Goal: Information Seeking & Learning: Stay updated

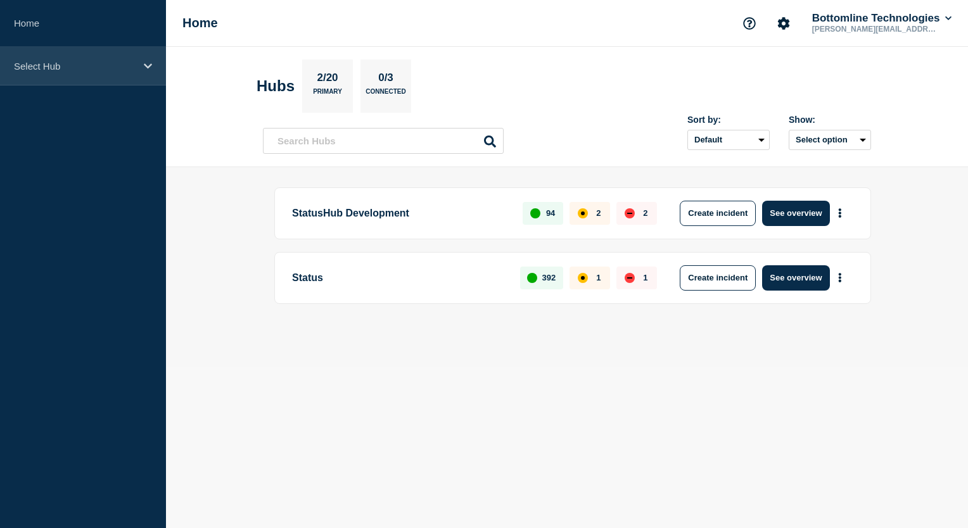
click at [146, 70] on div "Select Hub" at bounding box center [83, 66] width 166 height 39
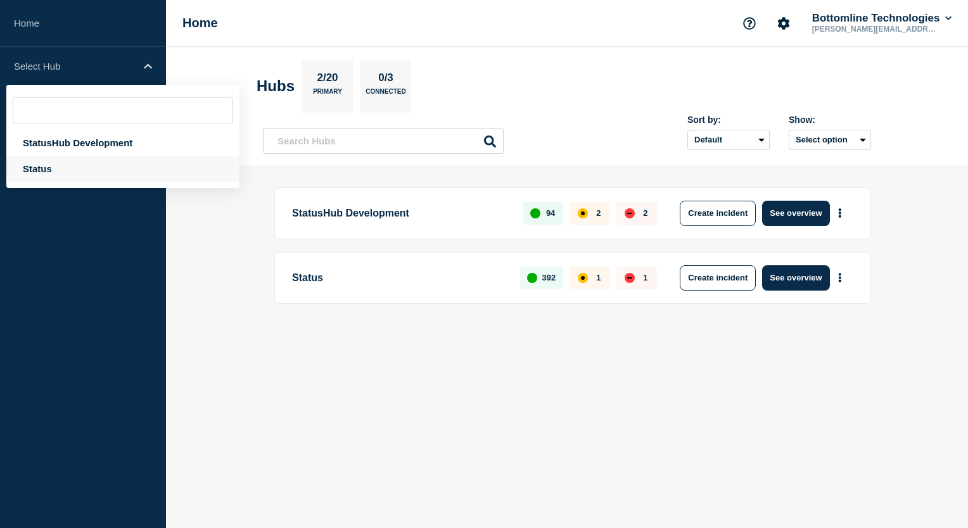
click at [47, 168] on div "Status" at bounding box center [122, 169] width 233 height 26
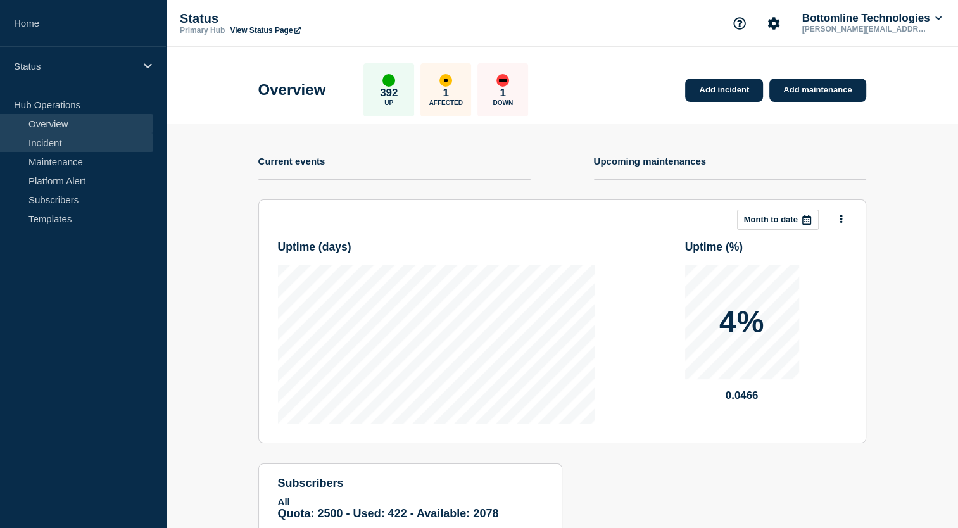
click at [58, 139] on link "Incident" at bounding box center [76, 142] width 153 height 19
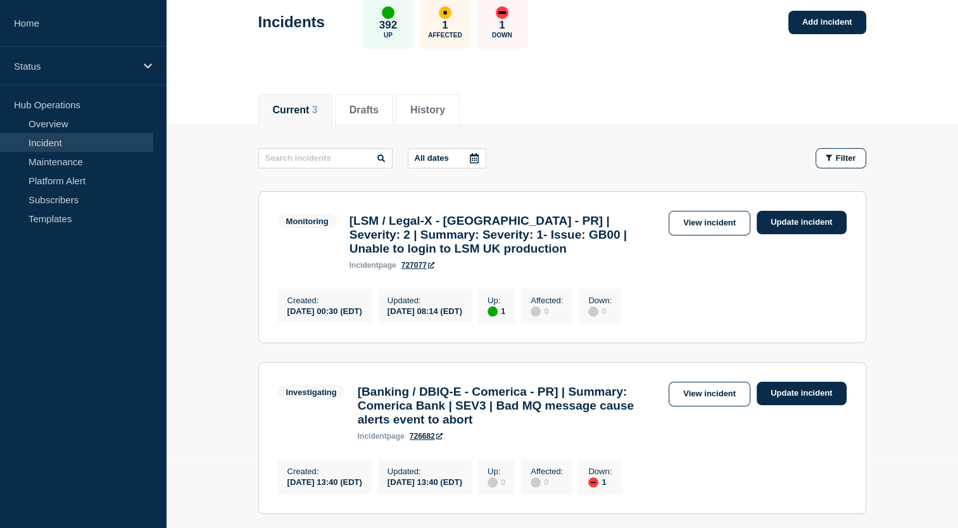
scroll to position [94, 0]
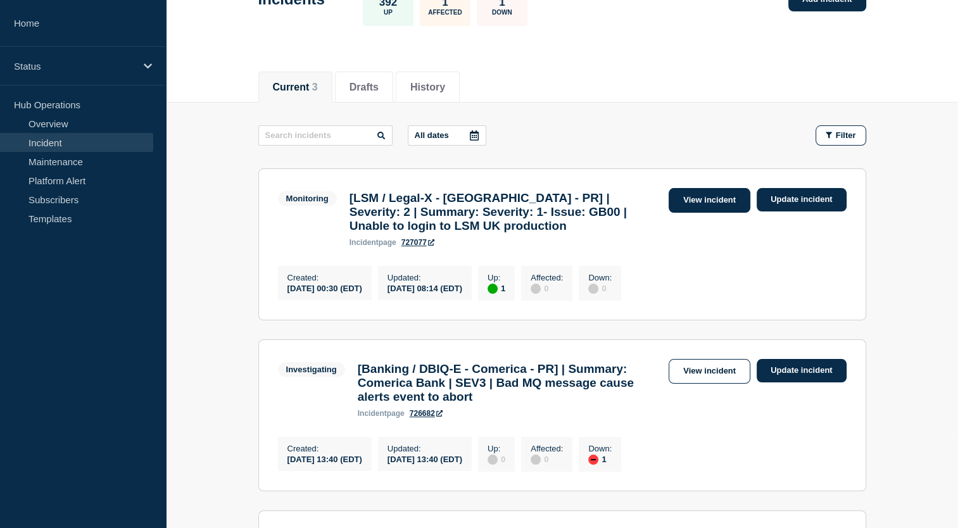
click at [717, 206] on link "View incident" at bounding box center [710, 200] width 82 height 25
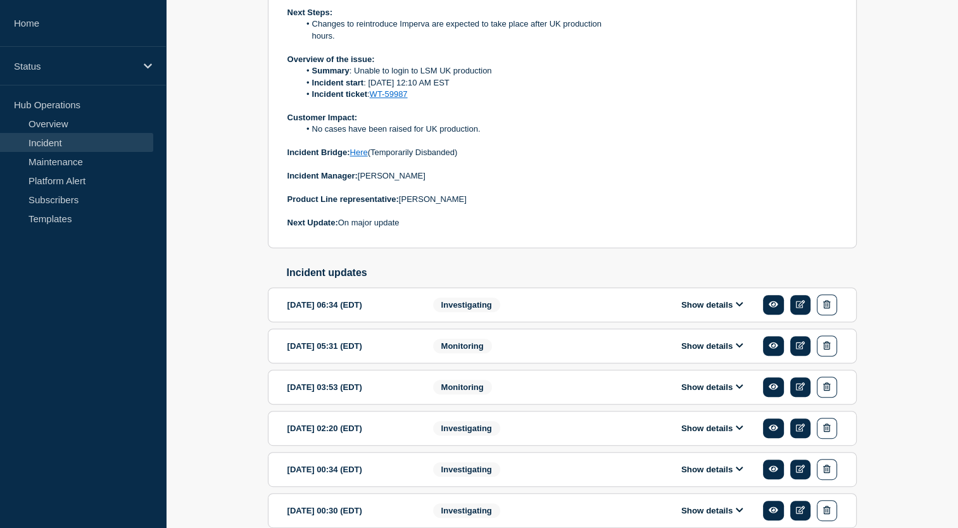
scroll to position [428, 0]
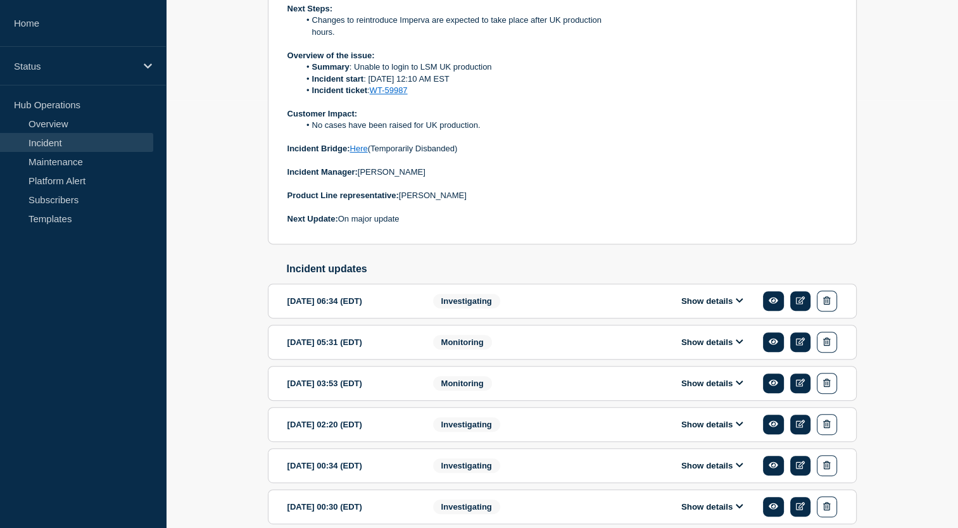
click at [741, 298] on icon at bounding box center [740, 300] width 8 height 8
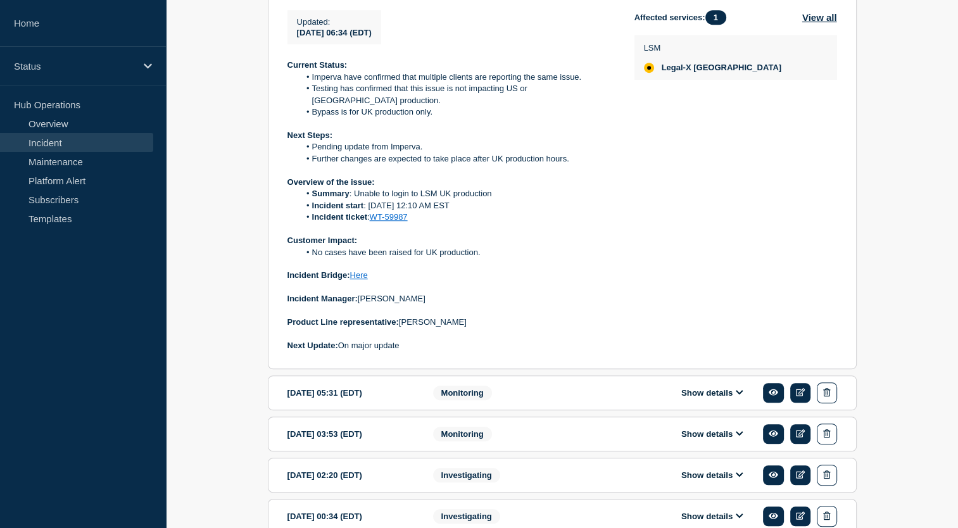
scroll to position [794, 0]
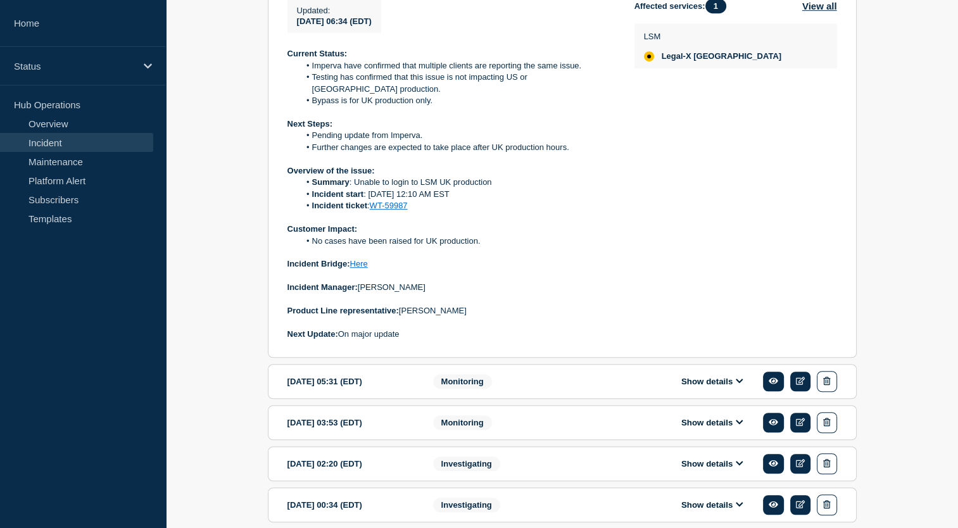
click at [740, 418] on icon at bounding box center [740, 422] width 8 height 8
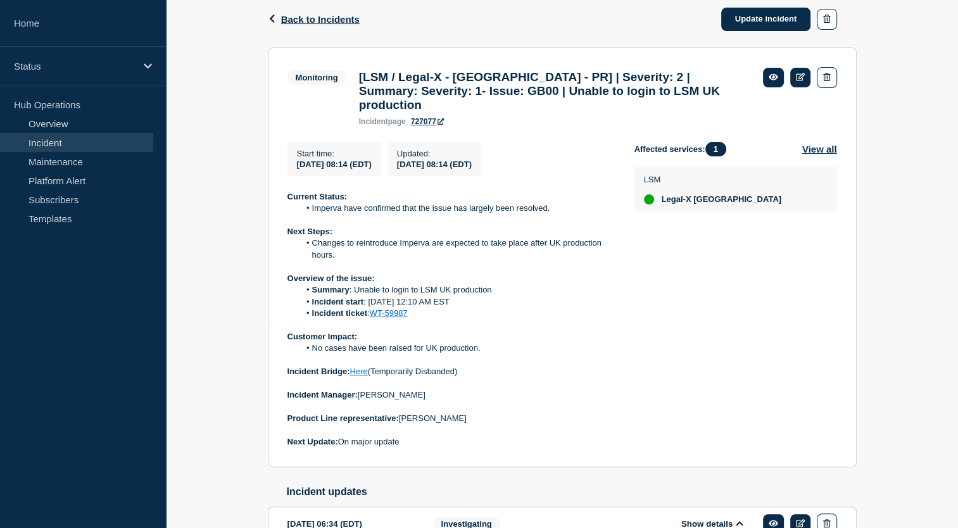
scroll to position [186, 0]
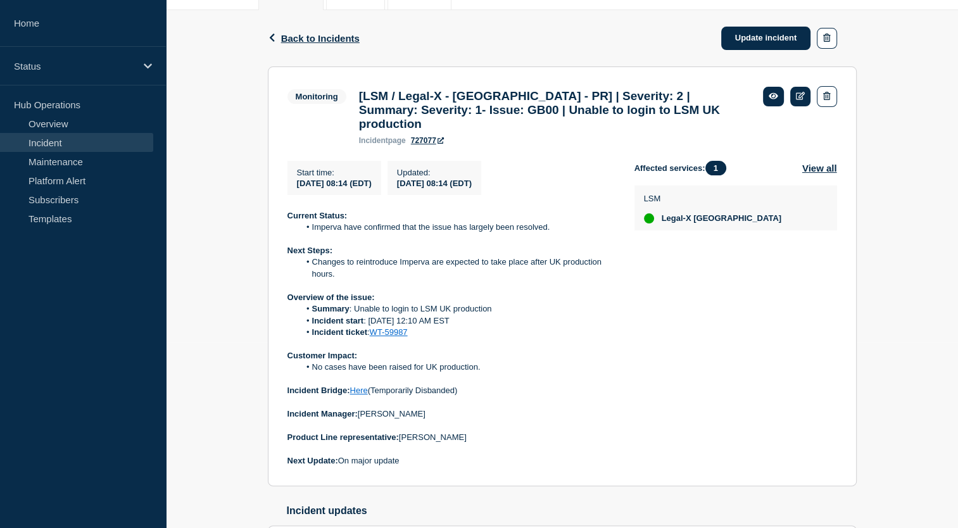
click at [389, 327] on link "WT-59987" at bounding box center [389, 331] width 38 height 9
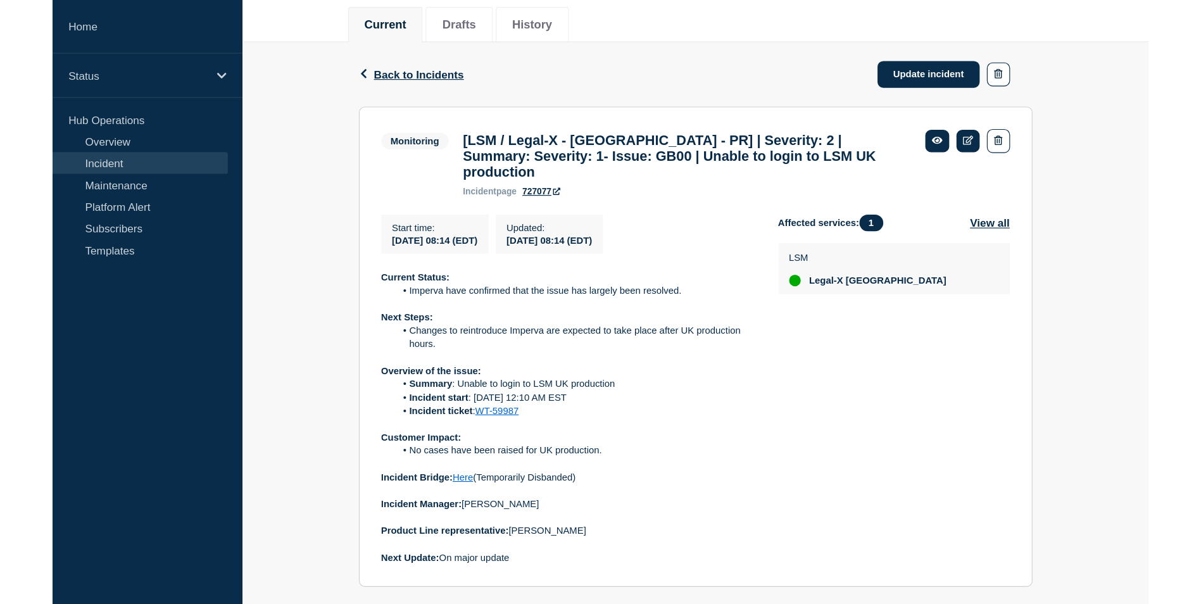
scroll to position [0, 0]
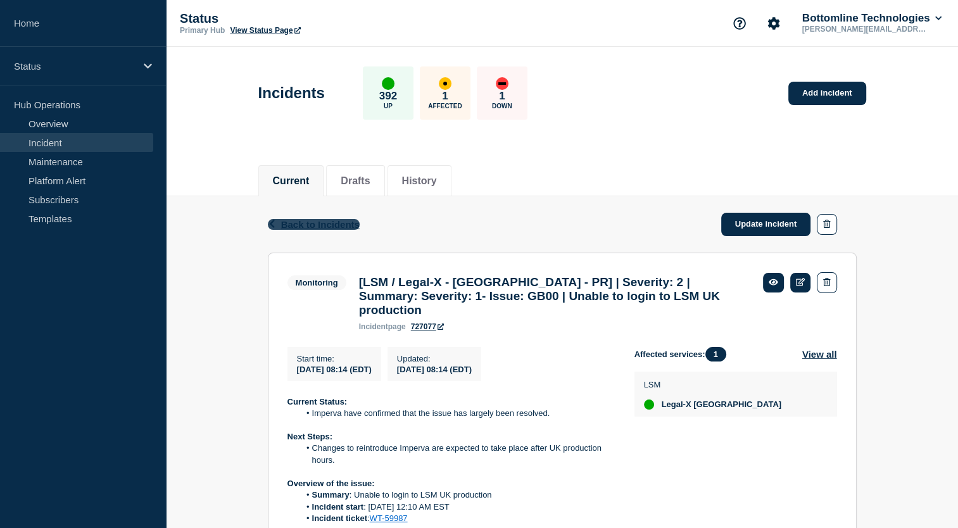
click at [318, 220] on span "Back to Incidents" at bounding box center [320, 224] width 79 height 11
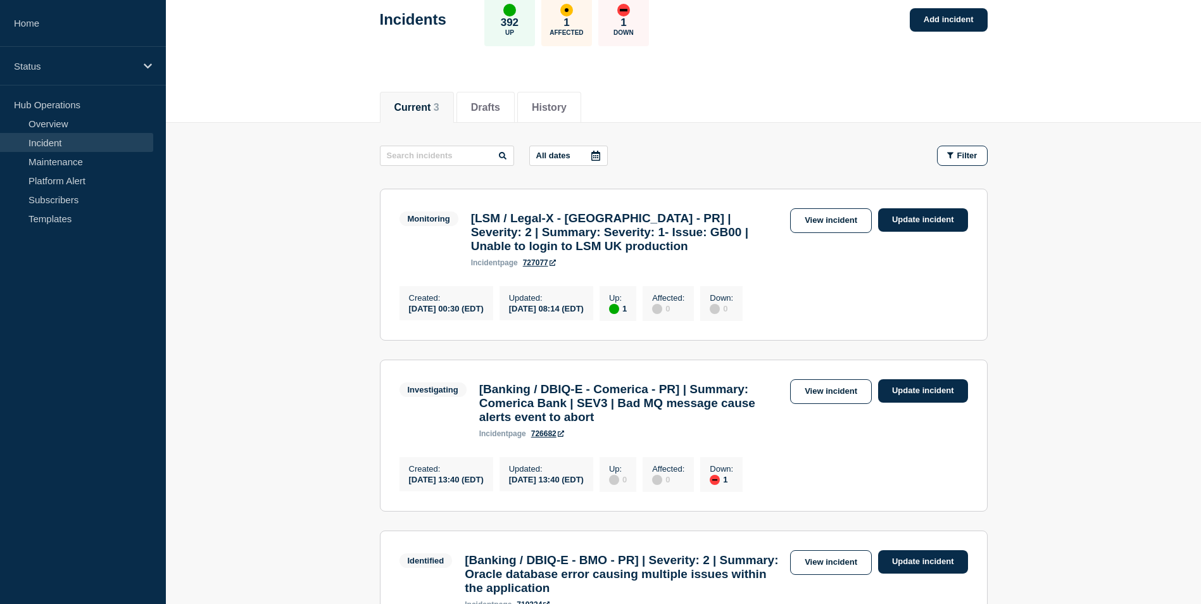
scroll to position [43, 0]
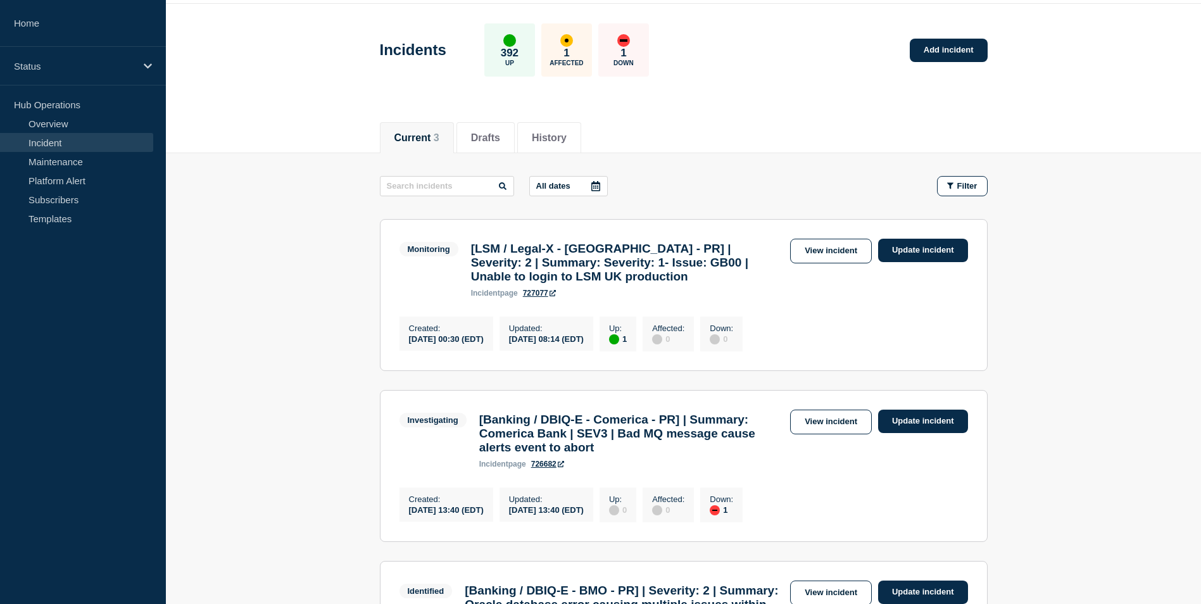
click at [410, 220] on section "Monitoring [LSM / Legal-X - UK - PR] | Severity: 2 | Summary: Severity: 1- Issu…" at bounding box center [684, 295] width 608 height 152
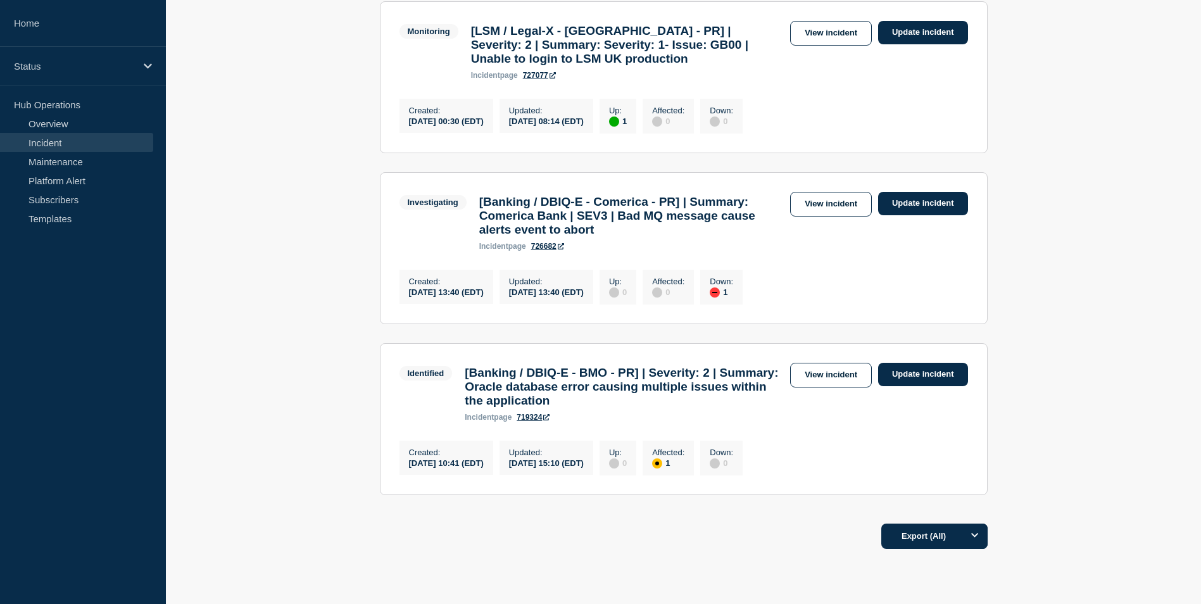
scroll to position [263, 0]
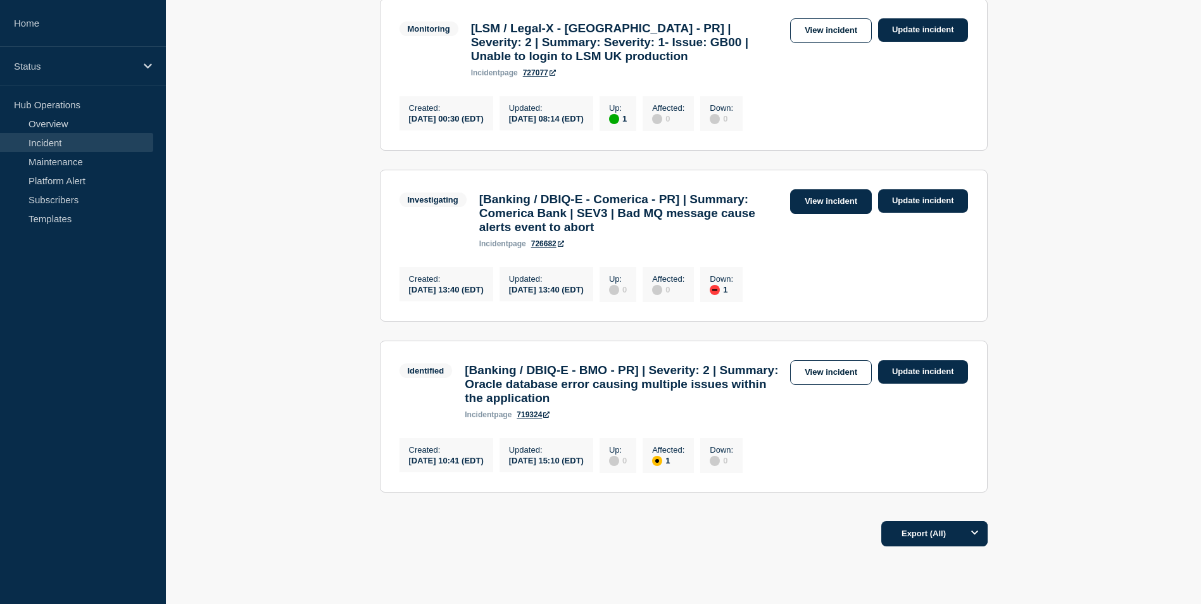
click at [826, 213] on link "View incident" at bounding box center [831, 201] width 82 height 25
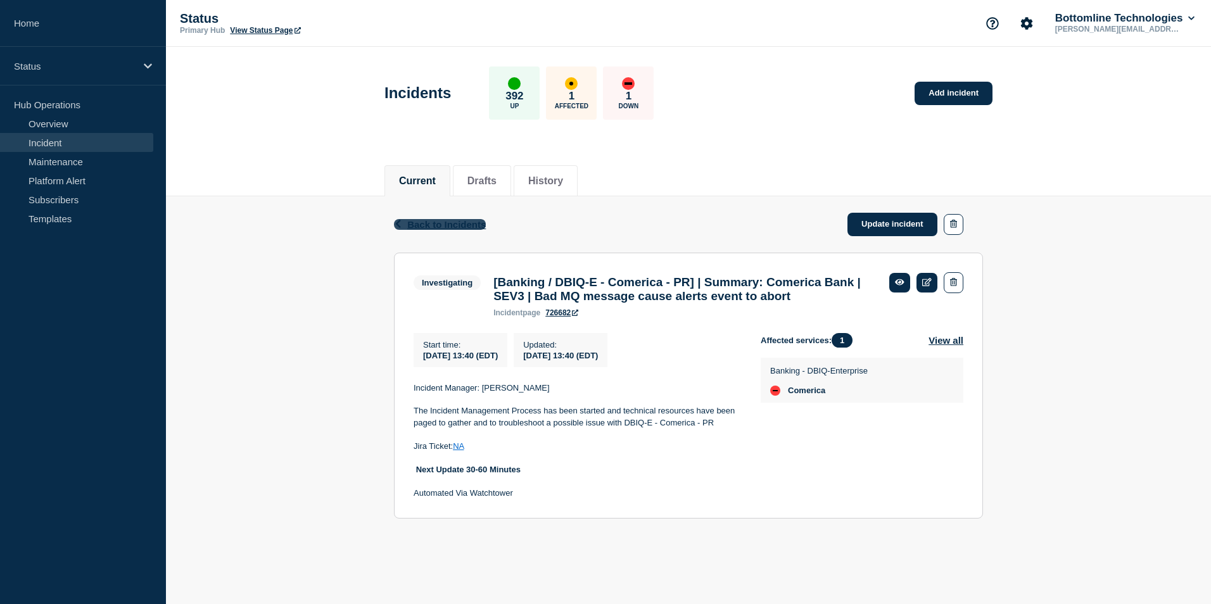
click at [439, 227] on span "Back to Incidents" at bounding box center [446, 224] width 79 height 11
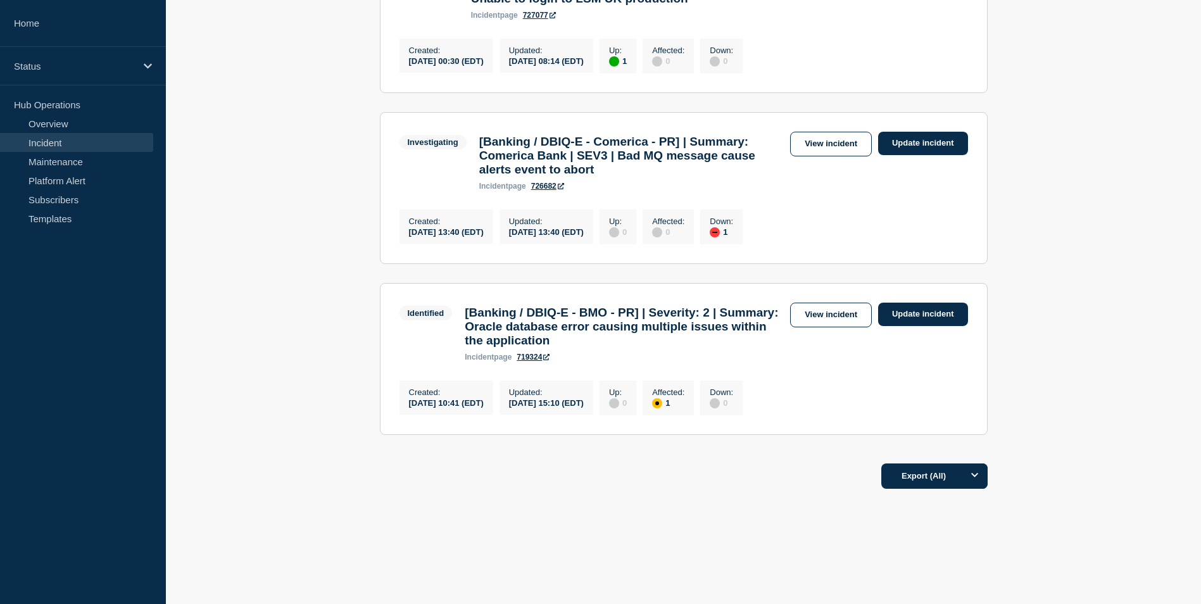
scroll to position [350, 0]
click at [835, 315] on link "View incident" at bounding box center [831, 315] width 82 height 25
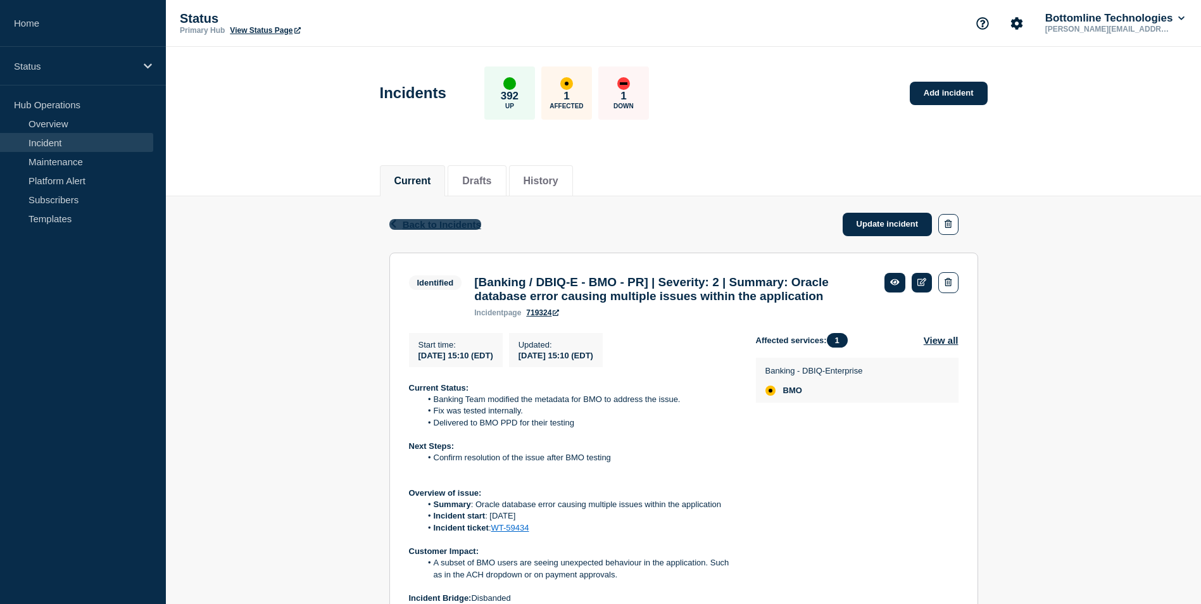
click at [433, 225] on span "Back to Incidents" at bounding box center [442, 224] width 79 height 11
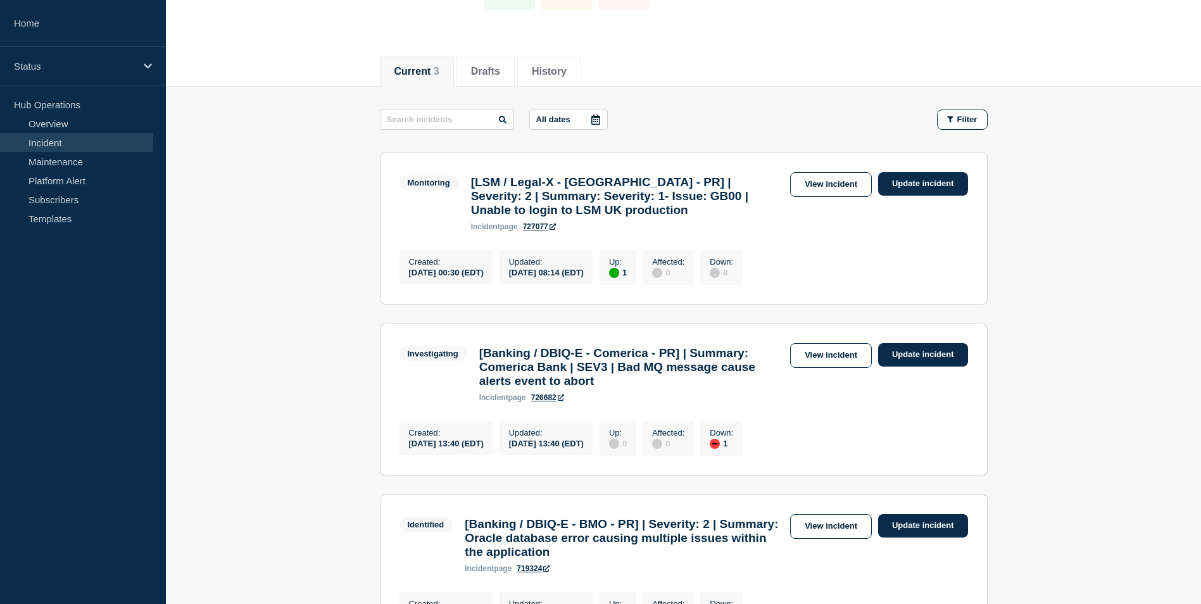
scroll to position [202, 0]
